Goal: Information Seeking & Learning: Learn about a topic

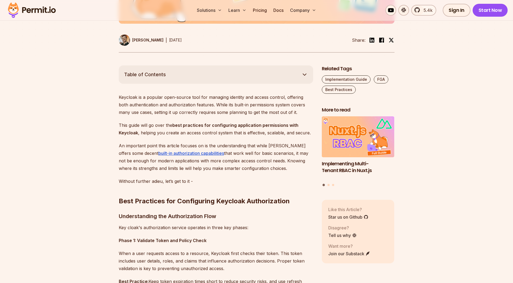
scroll to position [653, 0]
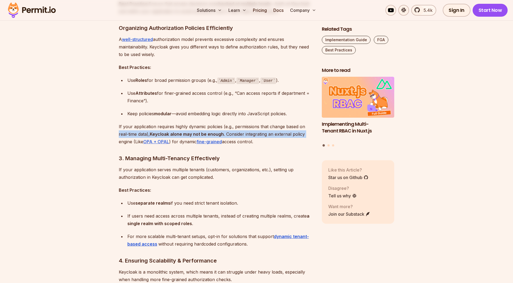
drag, startPoint x: 115, startPoint y: 140, endPoint x: 117, endPoint y: 137, distance: 3.6
drag, startPoint x: 117, startPoint y: 137, endPoint x: 117, endPoint y: 141, distance: 4.3
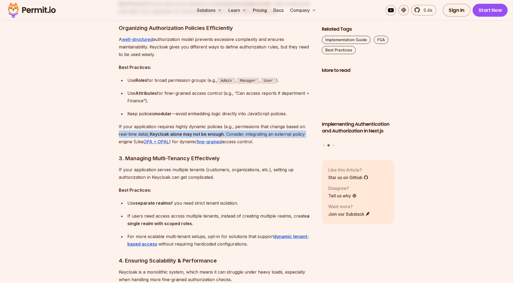
drag, startPoint x: 117, startPoint y: 141, endPoint x: 117, endPoint y: 136, distance: 5.1
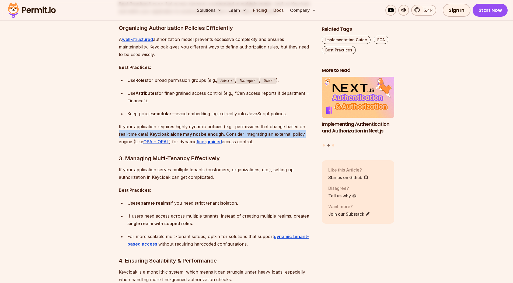
drag, startPoint x: 117, startPoint y: 136, endPoint x: 115, endPoint y: 141, distance: 4.8
